Goal: Check status: Check status

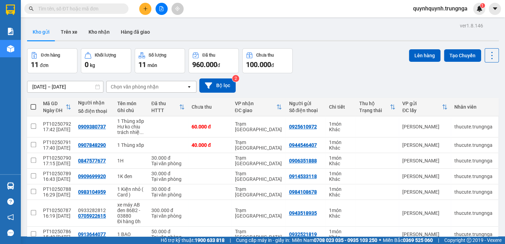
click at [78, 10] on input "text" at bounding box center [79, 9] width 82 height 8
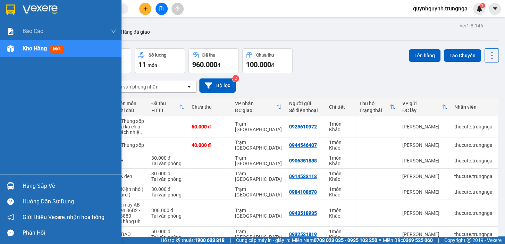
click at [13, 184] on img at bounding box center [10, 185] width 7 height 7
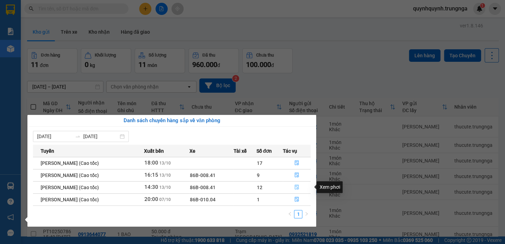
click at [298, 190] on span "file-done" at bounding box center [297, 188] width 5 height 6
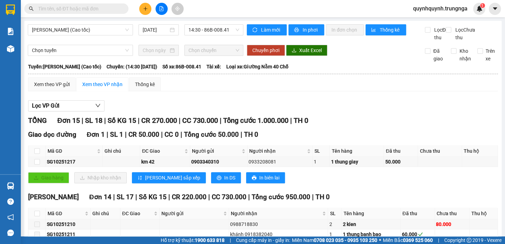
click at [110, 9] on input "text" at bounding box center [79, 9] width 82 height 8
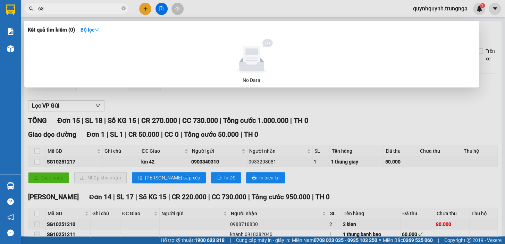
type input "682"
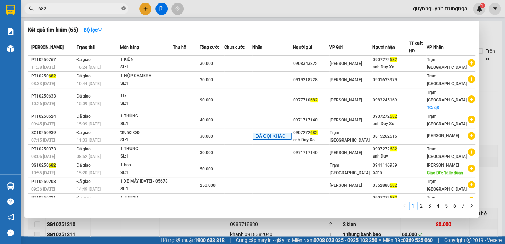
click at [125, 8] on icon "close-circle" at bounding box center [124, 8] width 4 height 4
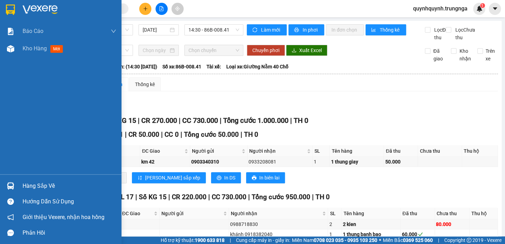
click at [16, 183] on div at bounding box center [11, 186] width 12 height 12
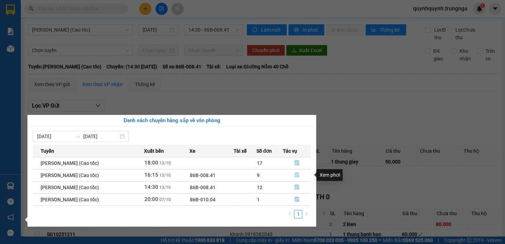
click at [297, 174] on icon "file-done" at bounding box center [297, 175] width 5 height 5
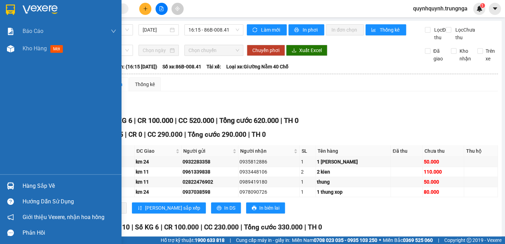
click at [49, 188] on div "Hàng sắp về" at bounding box center [70, 186] width 94 height 10
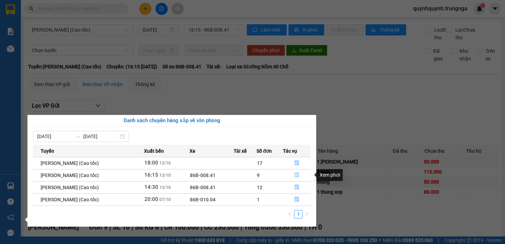
click at [299, 173] on icon "file-done" at bounding box center [297, 175] width 5 height 5
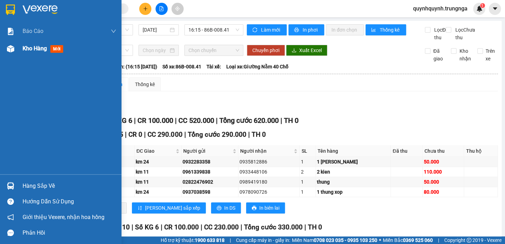
click at [34, 45] on span "Kho hàng" at bounding box center [35, 48] width 24 height 7
